Goal: Information Seeking & Learning: Find contact information

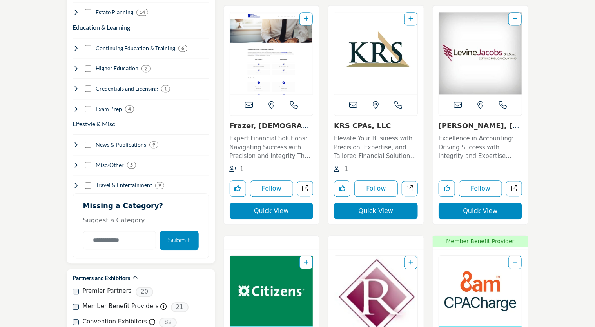
scroll to position [900, 0]
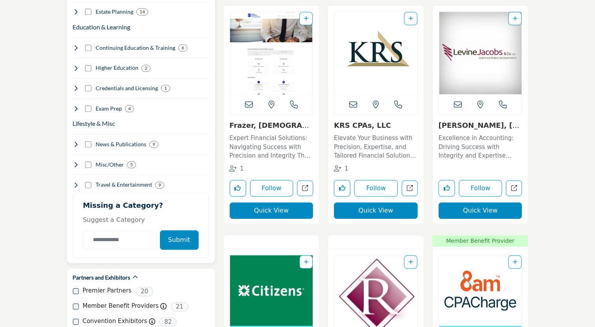
click at [73, 105] on icon at bounding box center [76, 108] width 6 height 6
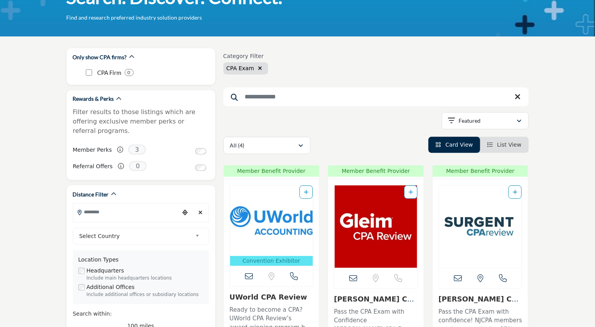
scroll to position [61, 0]
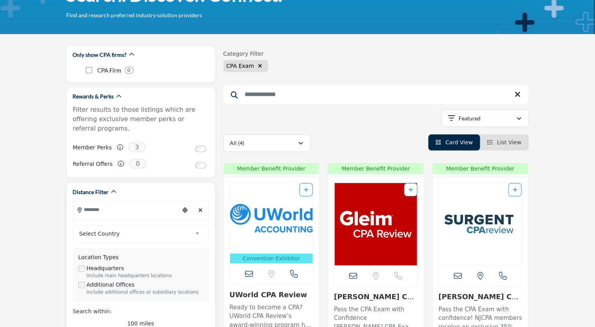
click at [140, 202] on input "Search Location" at bounding box center [126, 209] width 106 height 15
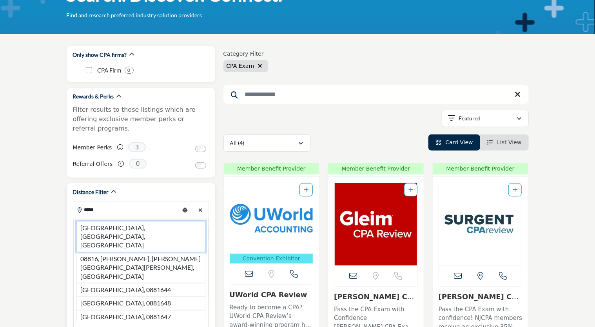
click at [134, 221] on li "[GEOGRAPHIC_DATA], [GEOGRAPHIC_DATA], [GEOGRAPHIC_DATA]" at bounding box center [140, 236] width 129 height 31
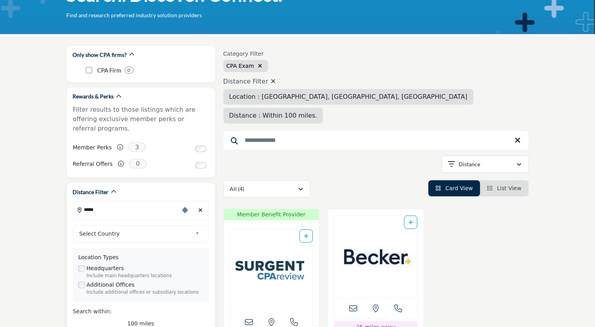
type input "**********"
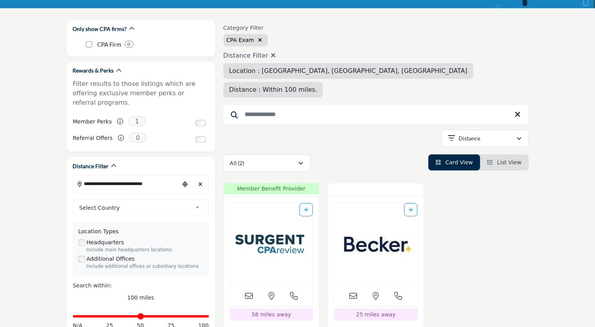
scroll to position [75, 0]
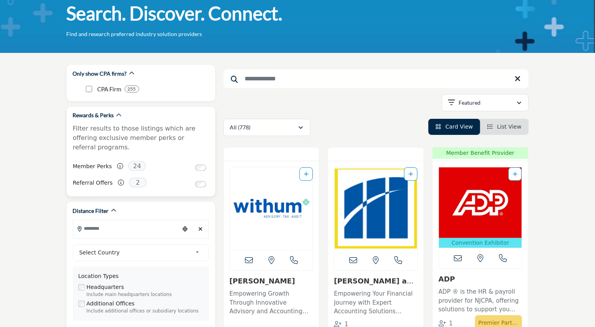
scroll to position [87, 0]
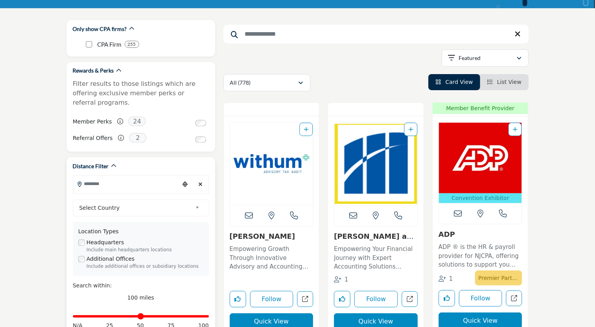
click at [161, 181] on input "Search Location" at bounding box center [126, 183] width 106 height 15
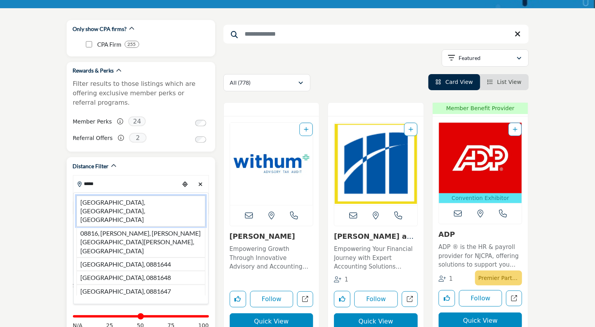
click at [150, 196] on li "[GEOGRAPHIC_DATA], [GEOGRAPHIC_DATA], [GEOGRAPHIC_DATA]" at bounding box center [140, 211] width 129 height 31
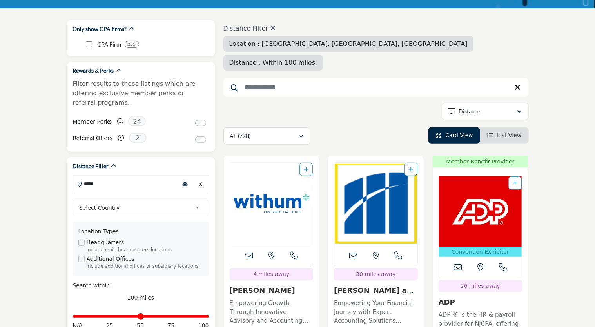
type input "**********"
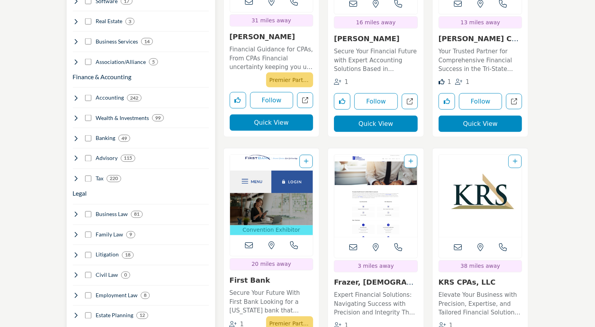
scroll to position [577, 0]
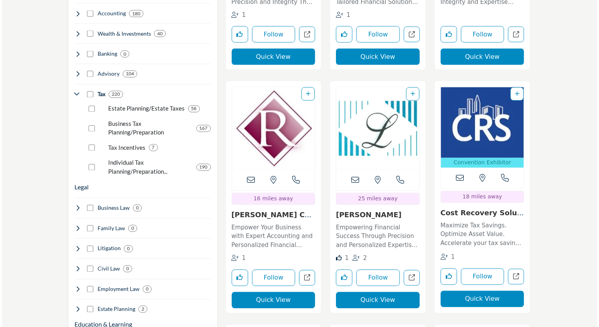
scroll to position [680, 0]
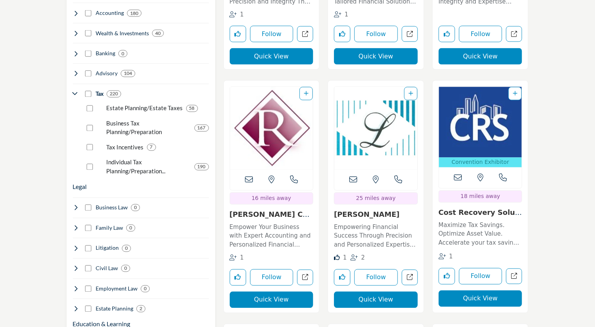
click at [280, 292] on button "Quick View" at bounding box center [272, 300] width 84 height 16
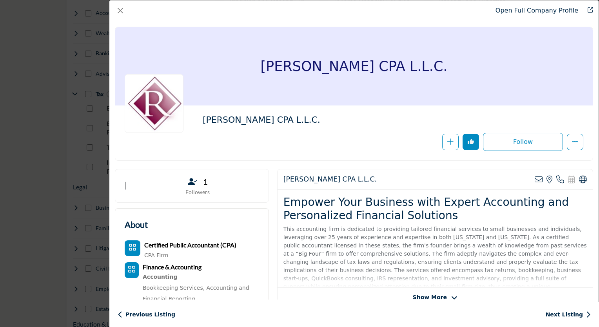
scroll to position [69, 0]
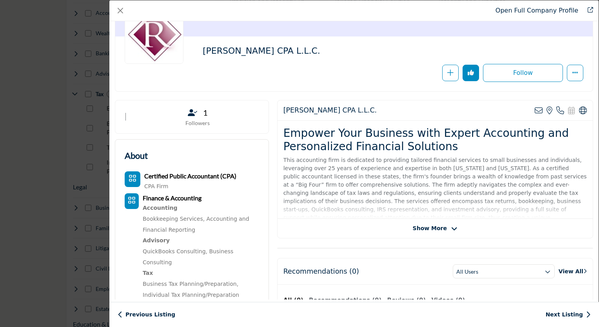
click at [424, 228] on span "Show More" at bounding box center [430, 228] width 34 height 8
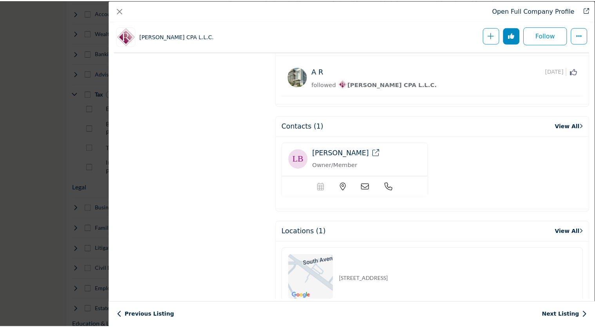
scroll to position [602, 0]
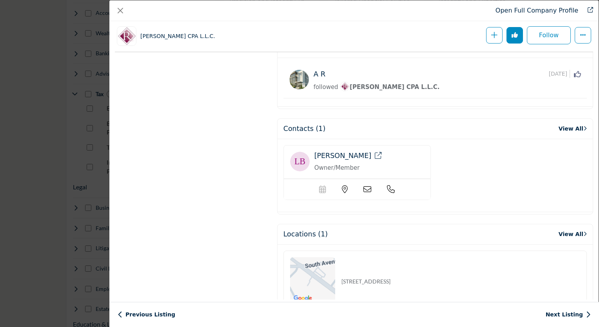
click at [375, 152] on icon "Company Data Modal" at bounding box center [378, 155] width 7 height 7
click at [53, 154] on div "Open Full Company Profile Rivero CPA L.L.C. Follow Following" at bounding box center [299, 163] width 599 height 327
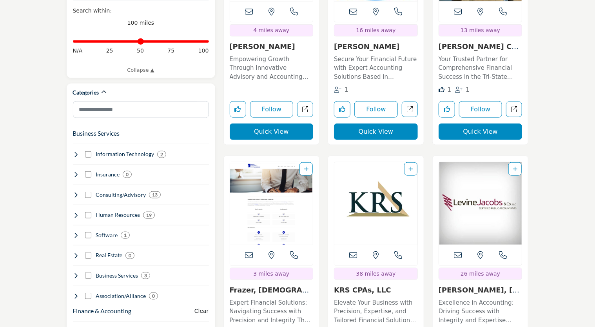
scroll to position [362, 0]
